Goal: Information Seeking & Learning: Learn about a topic

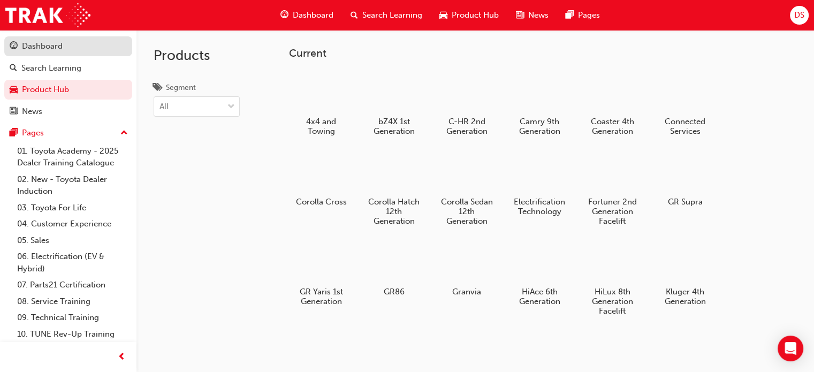
click at [71, 51] on div "Dashboard" at bounding box center [68, 46] width 117 height 13
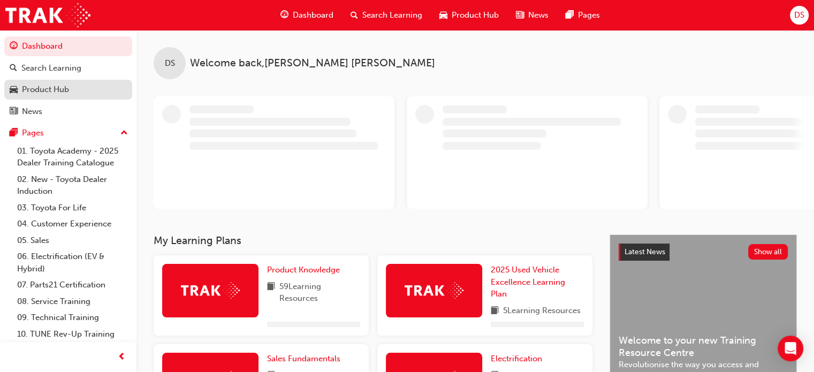
click at [52, 91] on div "Product Hub" at bounding box center [45, 89] width 47 height 12
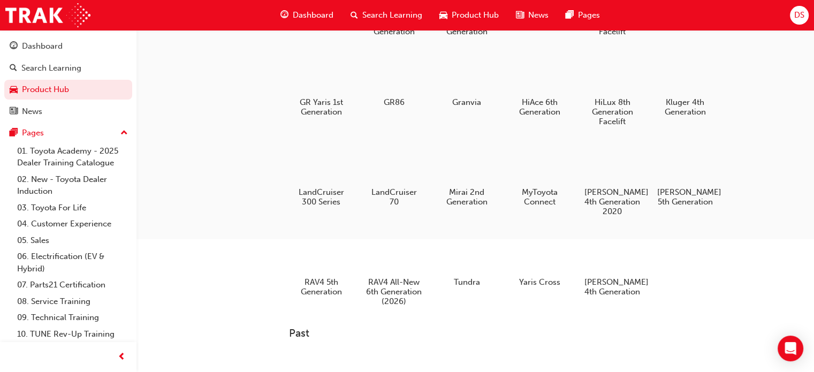
scroll to position [191, 0]
click at [616, 159] on div at bounding box center [612, 160] width 59 height 43
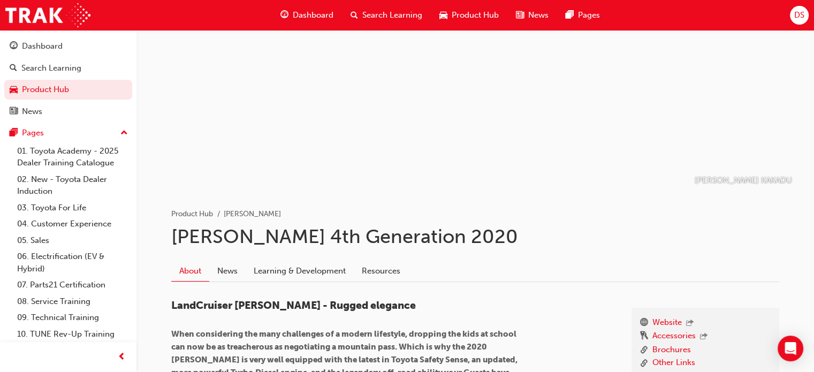
click at [315, 14] on span "Dashboard" at bounding box center [313, 15] width 41 height 12
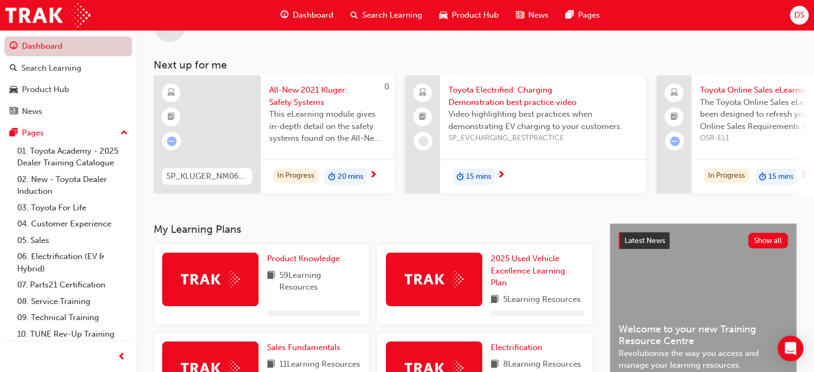
scroll to position [53, 0]
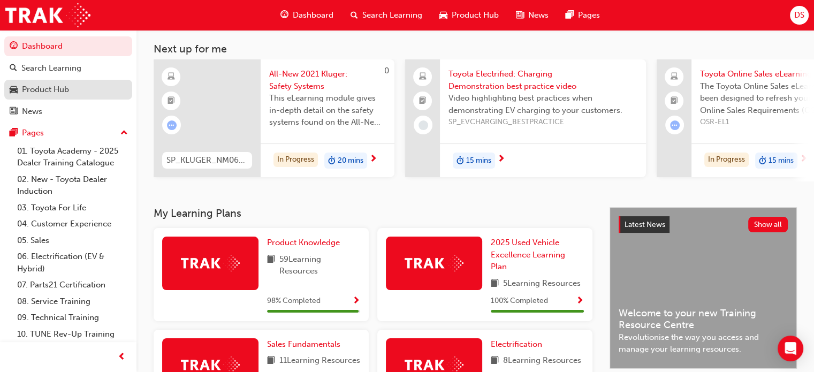
click at [52, 85] on div "Product Hub" at bounding box center [45, 89] width 47 height 12
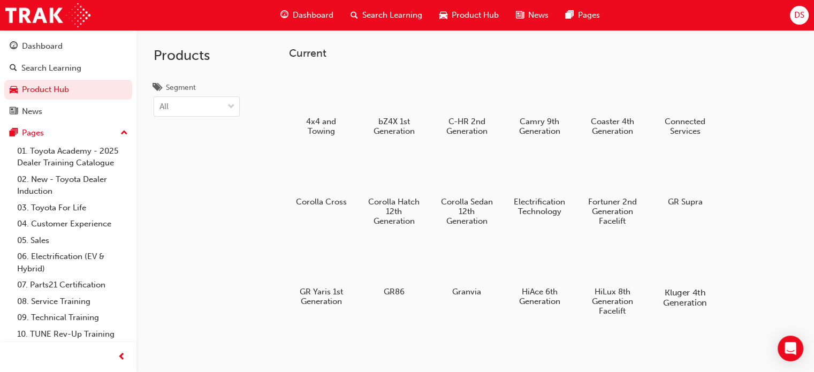
click at [680, 270] on div at bounding box center [684, 261] width 59 height 43
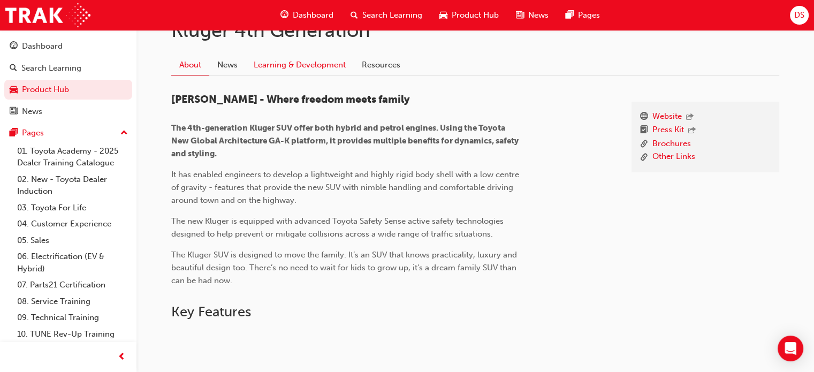
scroll to position [214, 0]
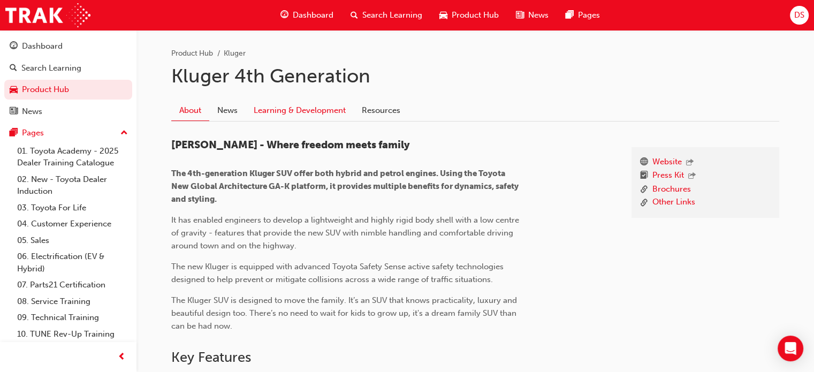
click at [305, 109] on link "Learning & Development" at bounding box center [300, 110] width 108 height 20
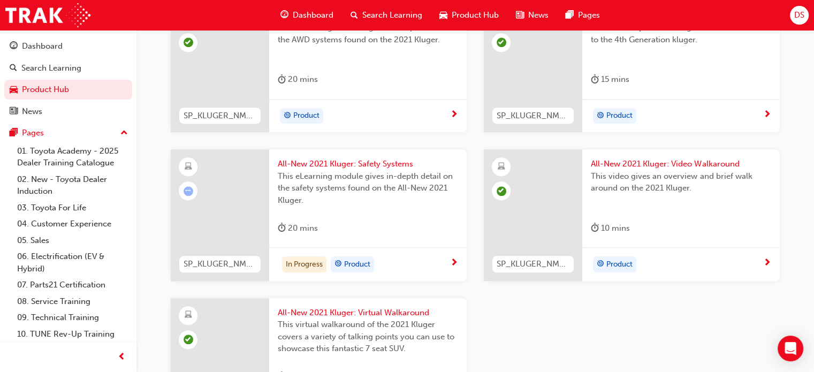
scroll to position [960, 0]
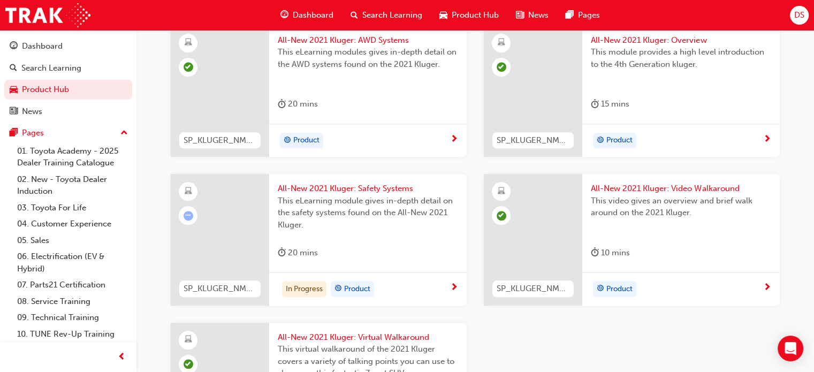
click at [362, 184] on span "All-New 2021 Kluger: Safety Systems" at bounding box center [368, 188] width 180 height 12
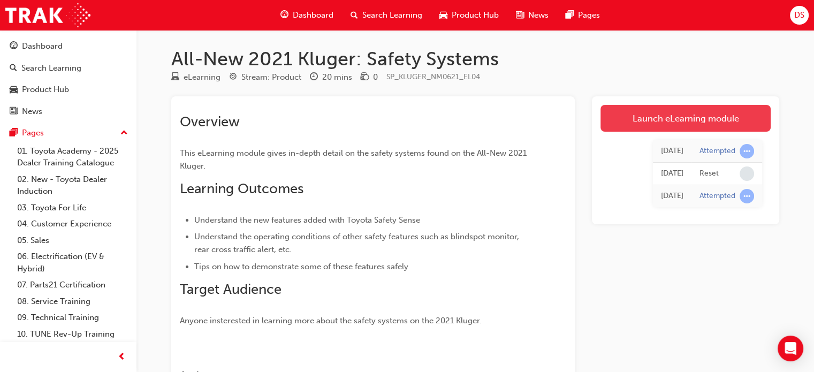
click at [692, 116] on link "Launch eLearning module" at bounding box center [685, 118] width 170 height 27
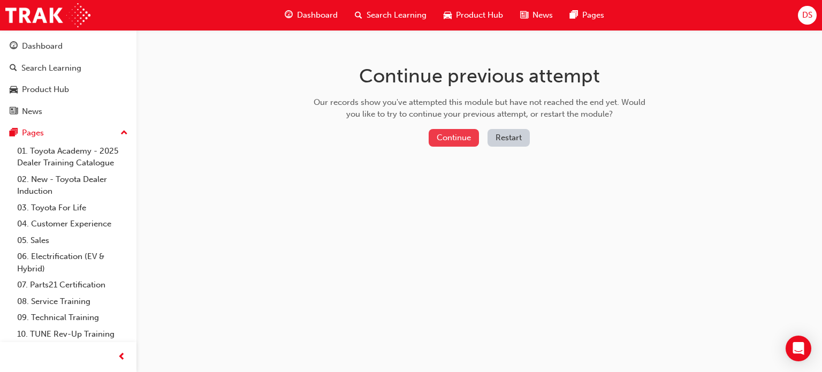
click at [460, 130] on button "Continue" at bounding box center [453, 138] width 50 height 18
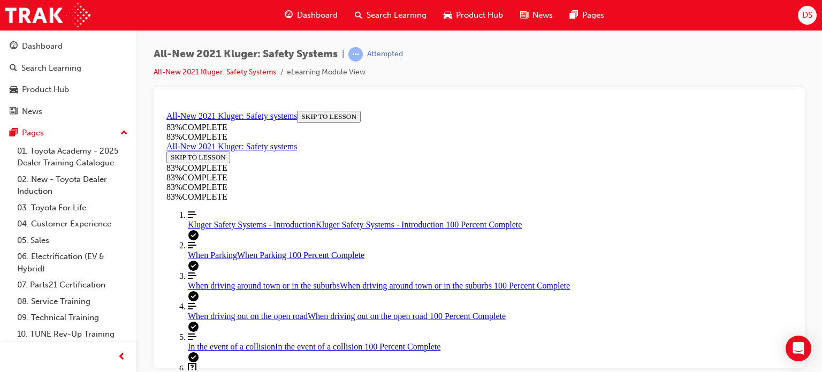
scroll to position [37, 0]
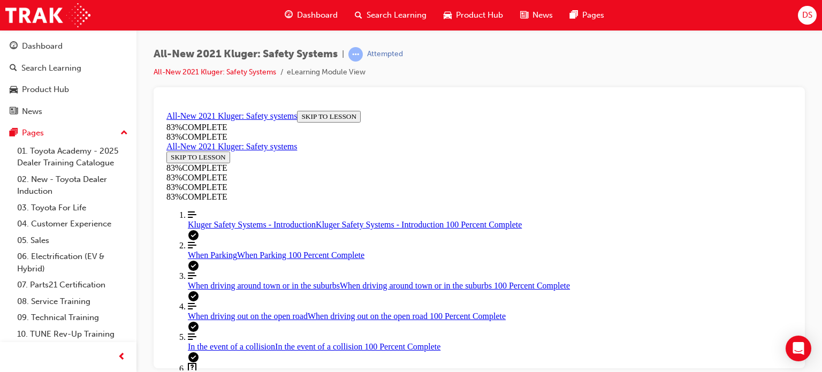
drag, startPoint x: 501, startPoint y: 205, endPoint x: 657, endPoint y: 286, distance: 176.6
drag, startPoint x: 509, startPoint y: 139, endPoint x: 634, endPoint y: 208, distance: 142.7
drag, startPoint x: 483, startPoint y: 144, endPoint x: 624, endPoint y: 148, distance: 140.7
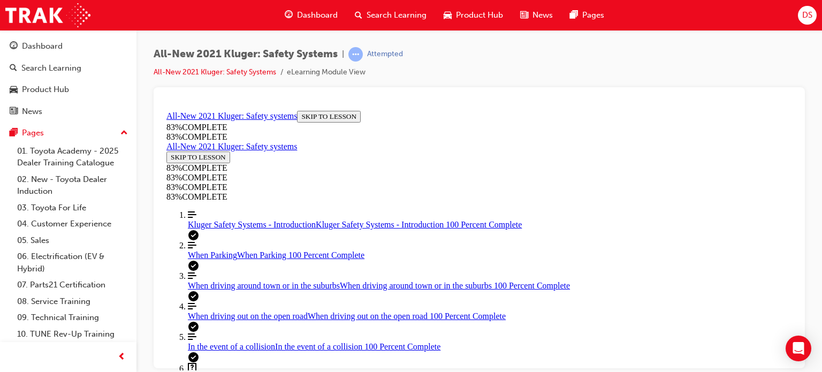
scroll to position [199, 0]
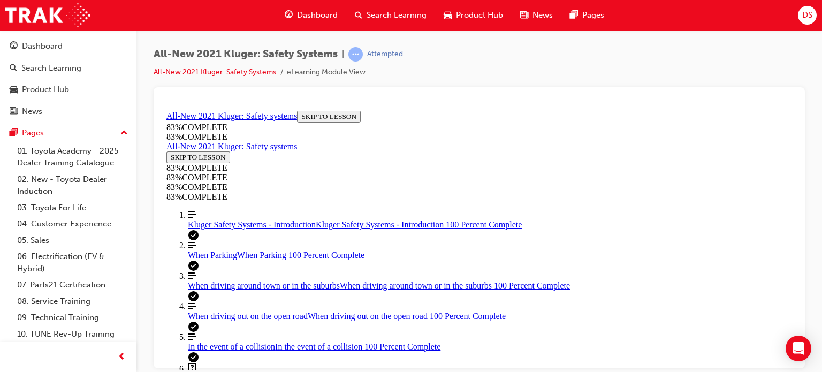
scroll to position [306, 0]
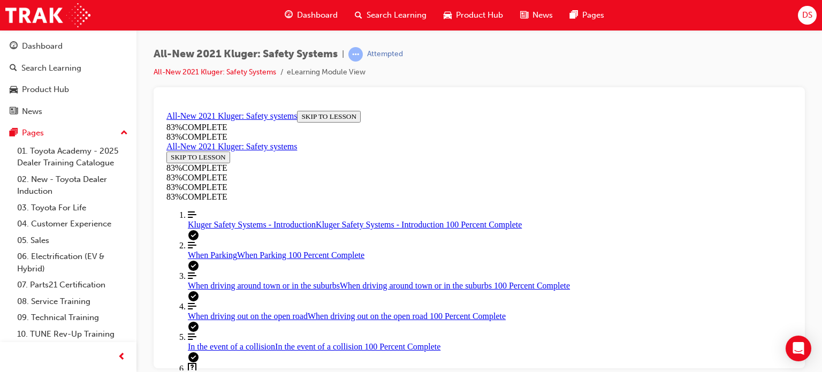
drag, startPoint x: 513, startPoint y: 285, endPoint x: 659, endPoint y: 217, distance: 161.1
drag, startPoint x: 490, startPoint y: 286, endPoint x: 499, endPoint y: 287, distance: 9.2
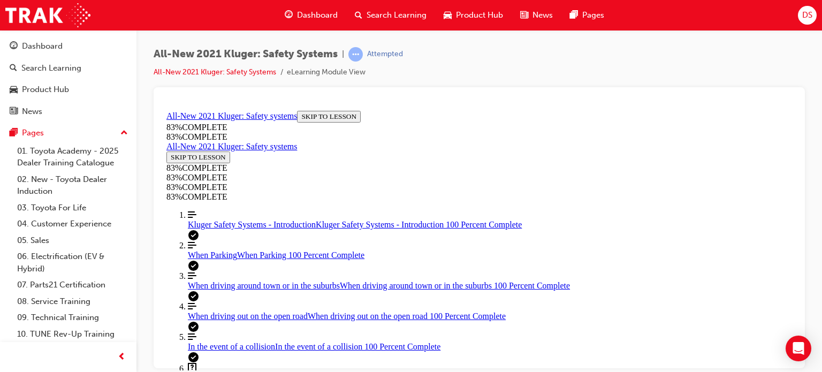
drag, startPoint x: 495, startPoint y: 135, endPoint x: 630, endPoint y: 302, distance: 214.2
drag, startPoint x: 548, startPoint y: 142, endPoint x: 616, endPoint y: 142, distance: 68.5
